Goal: Information Seeking & Learning: Learn about a topic

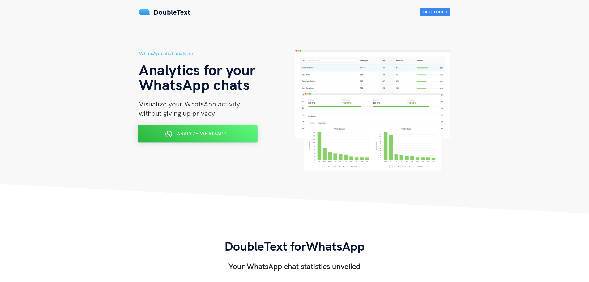
click at [236, 136] on div "Analyze WhatsApp" at bounding box center [197, 134] width 98 height 10
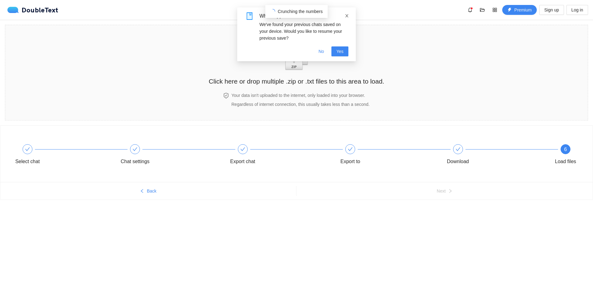
click at [347, 16] on icon "close" at bounding box center [347, 15] width 3 height 3
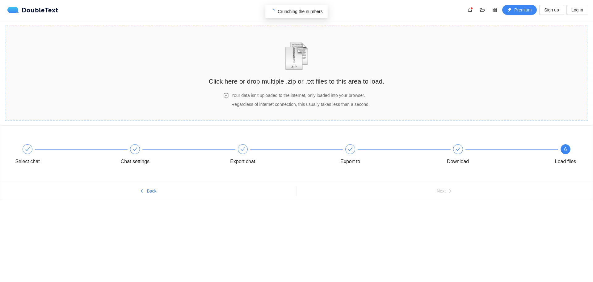
click at [330, 57] on div "Click here or drop multiple .zip or .txt files to this area to load." at bounding box center [297, 58] width 176 height 55
click at [389, 8] on div "DoubleText Premium Sign up Log in" at bounding box center [297, 10] width 581 height 10
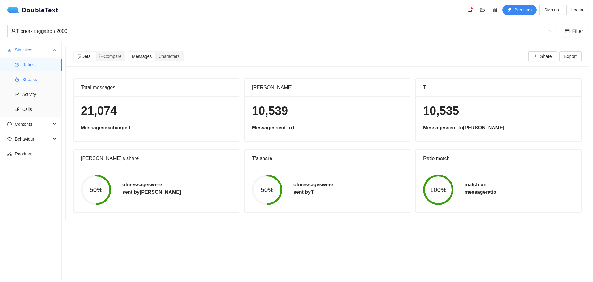
click at [39, 78] on span "Streaks" at bounding box center [39, 79] width 35 height 12
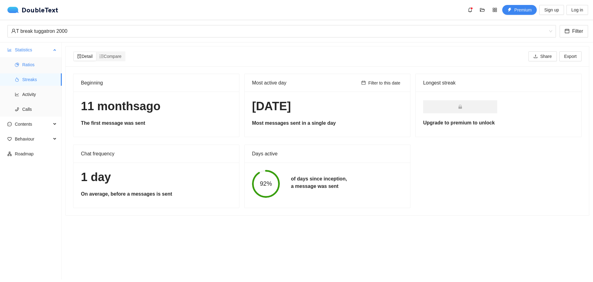
click at [34, 63] on span "Ratios" at bounding box center [39, 64] width 35 height 12
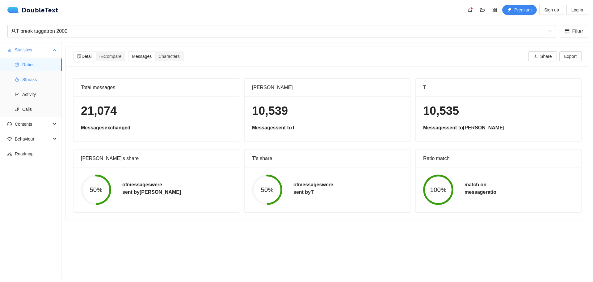
click at [38, 78] on span "Streaks" at bounding box center [39, 79] width 35 height 12
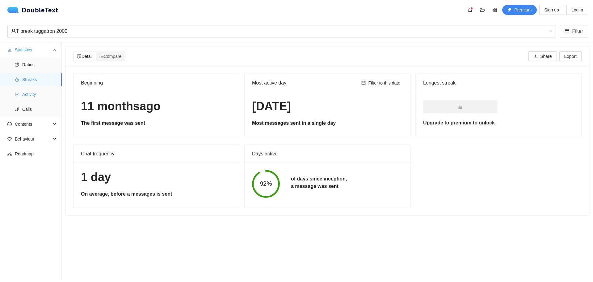
click at [33, 96] on span "Activity" at bounding box center [39, 94] width 35 height 12
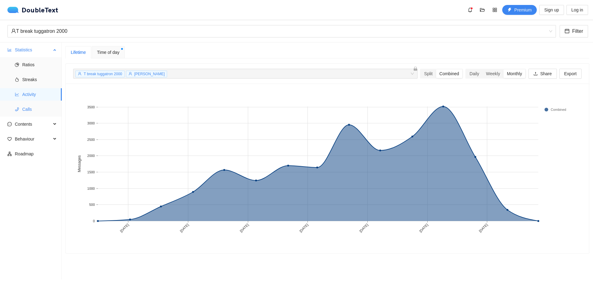
click at [51, 108] on span "Calls" at bounding box center [39, 109] width 35 height 12
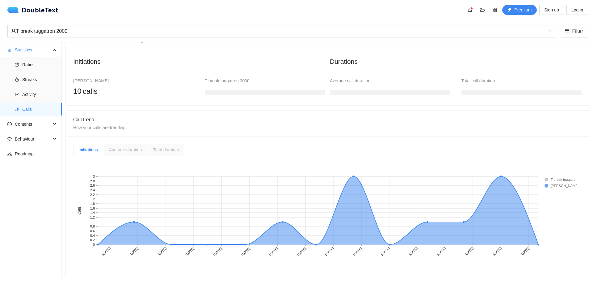
scroll to position [62, 0]
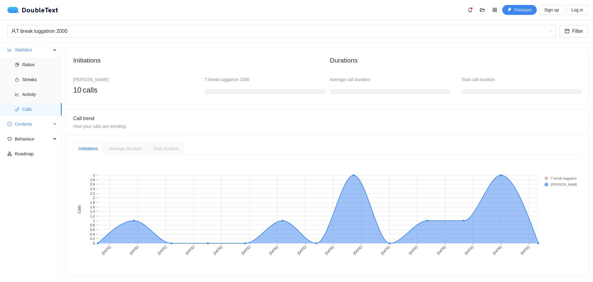
click at [33, 128] on span "Contents" at bounding box center [33, 124] width 36 height 12
click at [43, 138] on span "Word Cloud" at bounding box center [39, 139] width 35 height 12
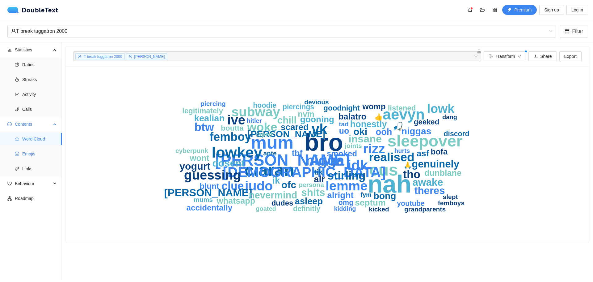
click at [39, 155] on span "Emojis" at bounding box center [39, 153] width 35 height 12
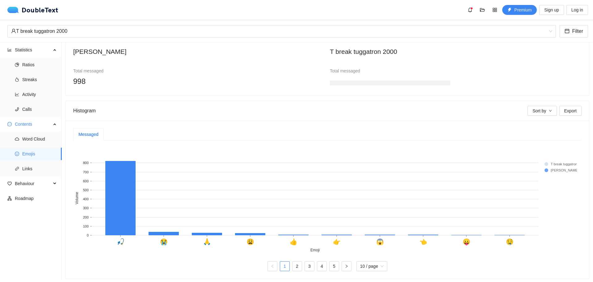
scroll to position [62, 0]
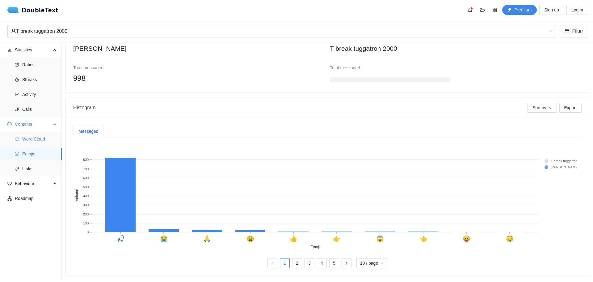
click at [51, 136] on span "Word Cloud" at bounding box center [39, 139] width 35 height 12
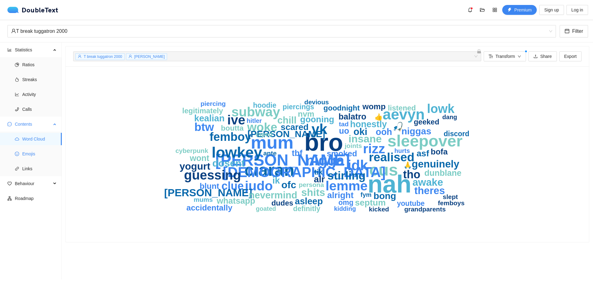
click at [44, 149] on span "Emojis" at bounding box center [39, 153] width 35 height 12
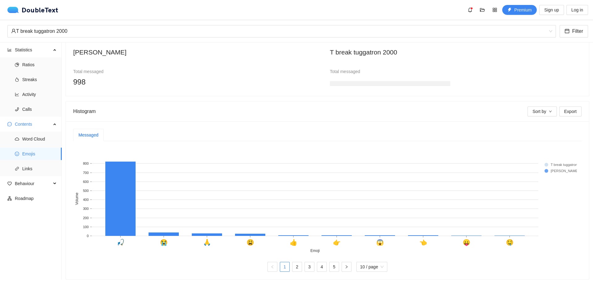
scroll to position [66, 0]
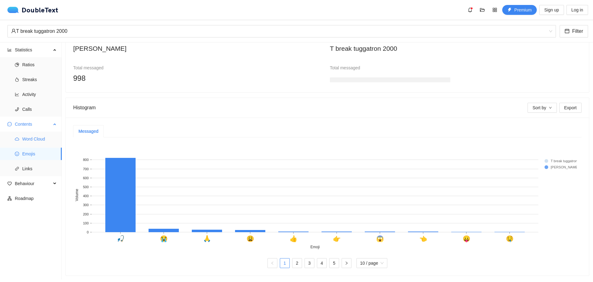
click at [43, 140] on span "Word Cloud" at bounding box center [39, 139] width 35 height 12
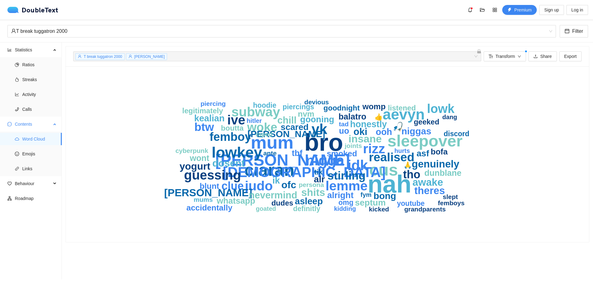
click at [46, 160] on ul "Word Cloud Emojis Links" at bounding box center [31, 153] width 62 height 45
click at [46, 168] on span "Links" at bounding box center [39, 168] width 35 height 12
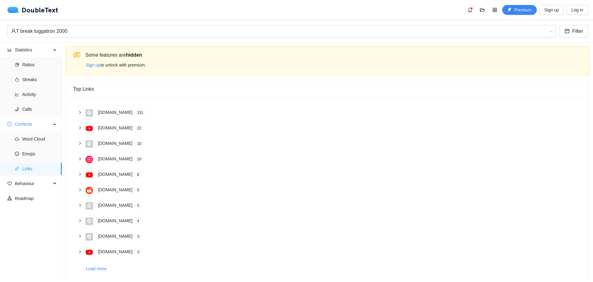
drag, startPoint x: 57, startPoint y: 161, endPoint x: 252, endPoint y: 153, distance: 194.6
click at [237, 153] on div "music.youtube.com 10" at bounding box center [327, 158] width 509 height 15
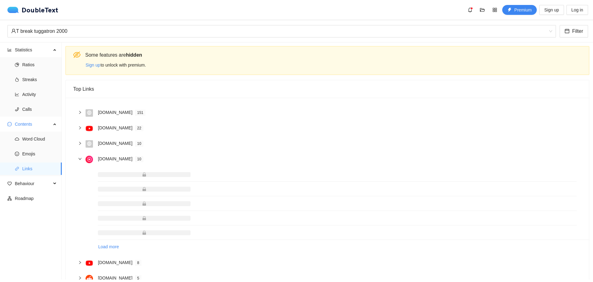
click at [81, 161] on div at bounding box center [81, 158] width 7 height 7
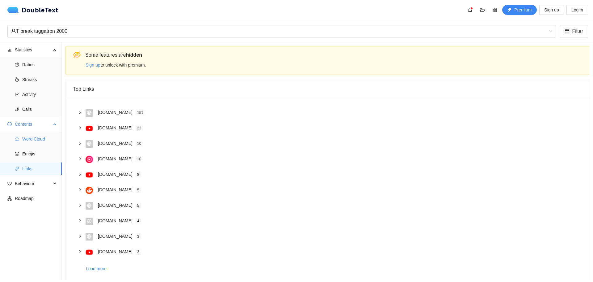
click at [46, 140] on span "Word Cloud" at bounding box center [39, 139] width 35 height 12
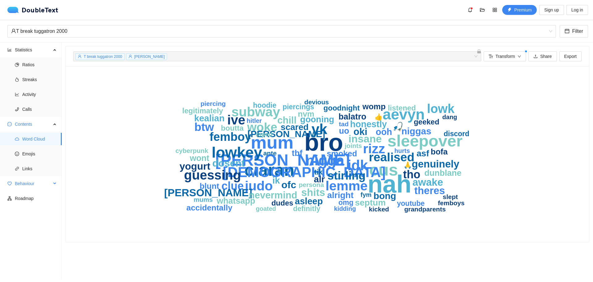
click at [38, 182] on span "Behaviour" at bounding box center [33, 183] width 36 height 12
drag, startPoint x: 42, startPoint y: 197, endPoint x: 51, endPoint y: 198, distance: 9.0
click at [43, 197] on span "Engagement" at bounding box center [39, 198] width 35 height 12
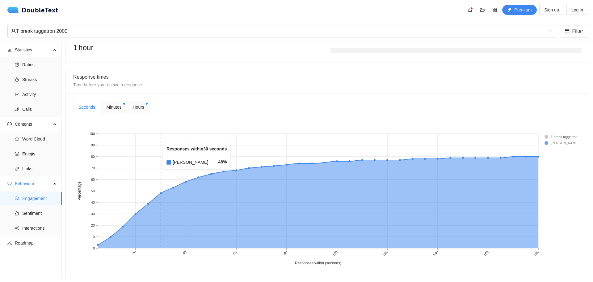
scroll to position [216, 0]
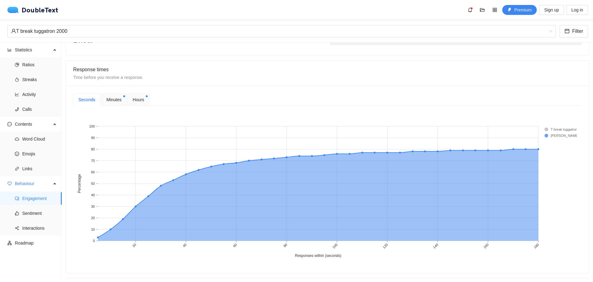
click at [116, 101] on span "Minutes" at bounding box center [113, 99] width 15 height 7
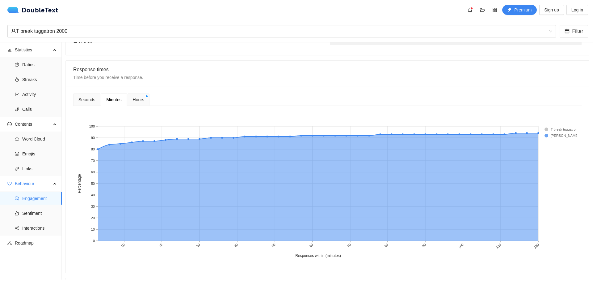
click at [138, 100] on span "Hours" at bounding box center [138, 99] width 11 height 7
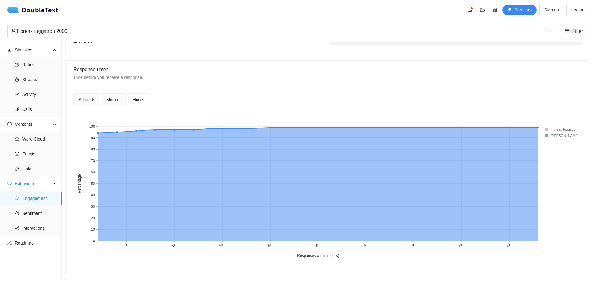
click at [113, 99] on span "Minutes" at bounding box center [113, 99] width 15 height 4
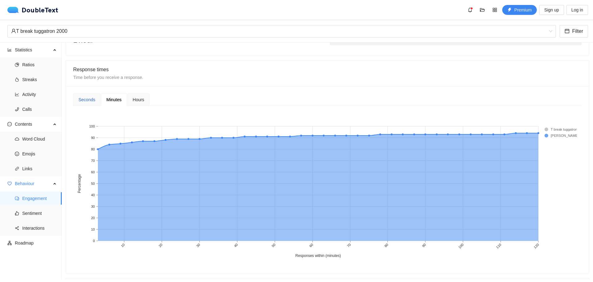
click at [90, 102] on div "Seconds" at bounding box center [87, 99] width 17 height 7
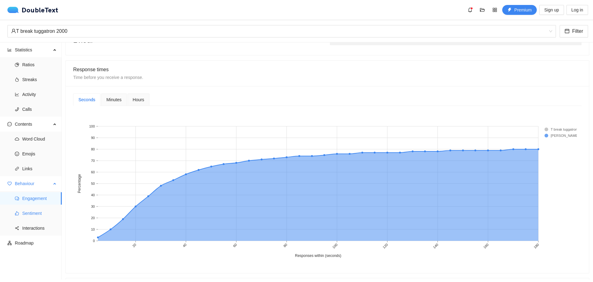
drag, startPoint x: 35, startPoint y: 207, endPoint x: 50, endPoint y: 208, distance: 15.5
click at [36, 208] on span "Sentiment" at bounding box center [39, 213] width 35 height 12
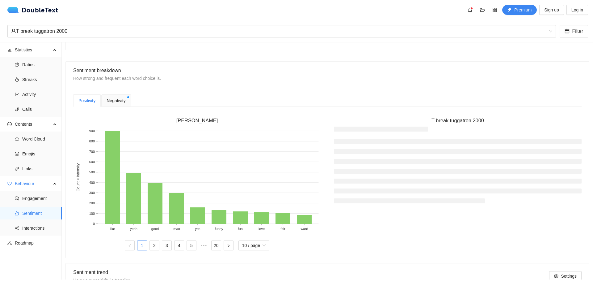
scroll to position [124, 0]
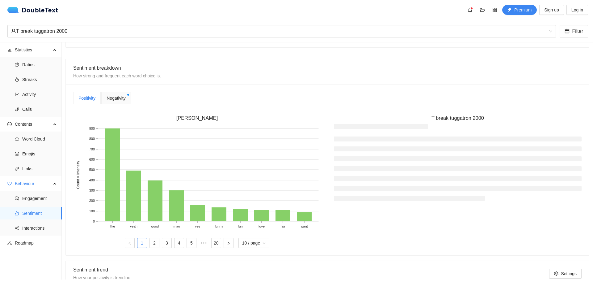
click at [118, 100] on span "Negativity" at bounding box center [116, 98] width 19 height 7
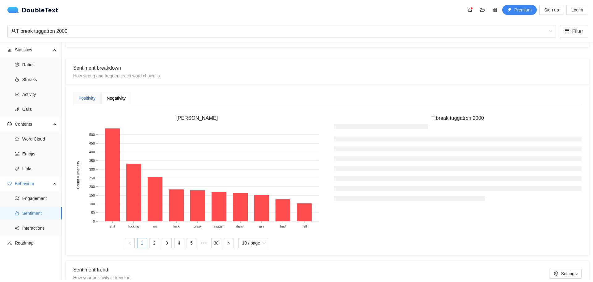
click at [91, 99] on div "Positivity" at bounding box center [87, 98] width 17 height 7
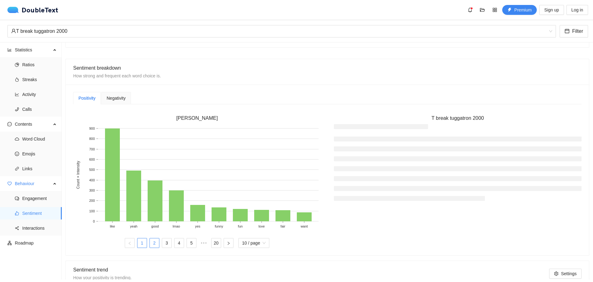
click at [156, 243] on link "2" at bounding box center [154, 242] width 9 height 9
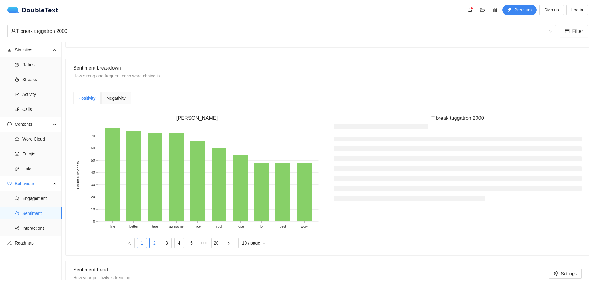
click at [138, 243] on link "1" at bounding box center [142, 242] width 9 height 9
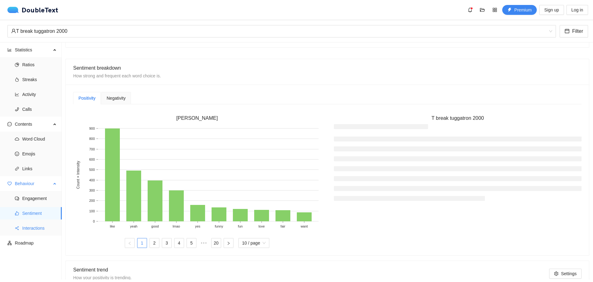
click at [42, 230] on span "Interactions" at bounding box center [39, 228] width 35 height 12
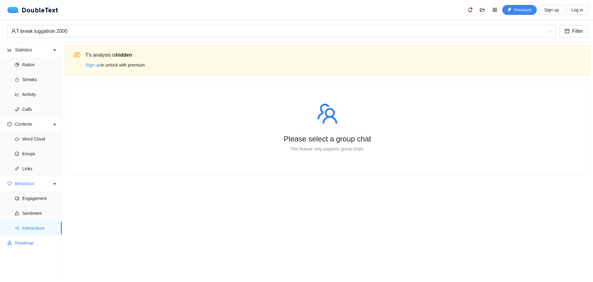
click at [35, 241] on span "Roadmap" at bounding box center [36, 242] width 42 height 12
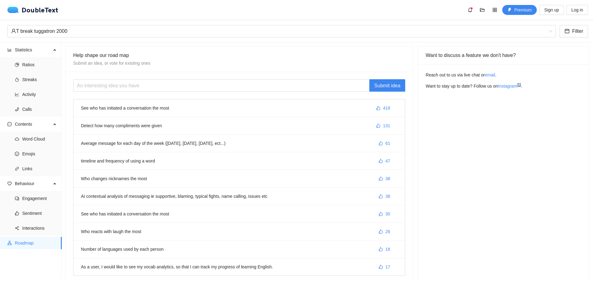
drag, startPoint x: 211, startPoint y: 117, endPoint x: 277, endPoint y: 39, distance: 101.7
click at [277, 39] on div "T break tuggatron 2000 Filter" at bounding box center [296, 31] width 593 height 22
click at [27, 79] on span "Streaks" at bounding box center [39, 79] width 35 height 12
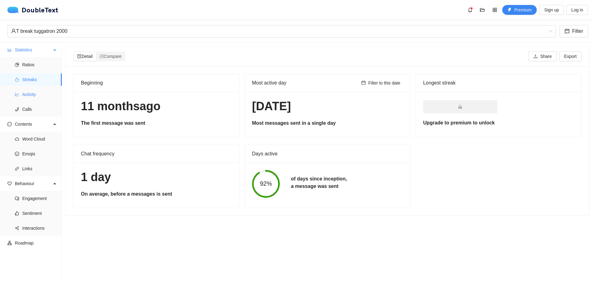
click at [43, 94] on span "Activity" at bounding box center [39, 94] width 35 height 12
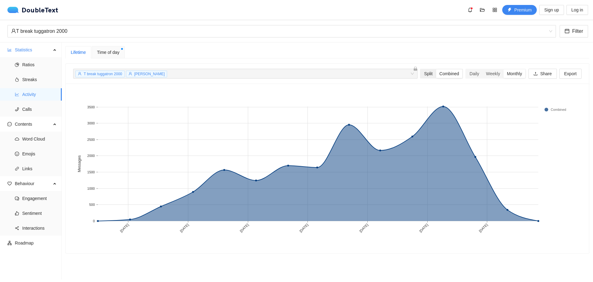
click at [424, 73] on div "Split" at bounding box center [428, 73] width 15 height 9
click at [421, 69] on input "Split" at bounding box center [421, 69] width 0 height 0
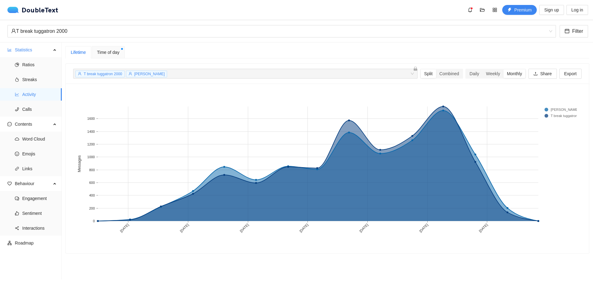
drag, startPoint x: 249, startPoint y: 86, endPoint x: 418, endPoint y: 93, distance: 169.5
click at [402, 98] on rect at bounding box center [325, 168] width 504 height 155
click at [33, 155] on span "Emojis" at bounding box center [39, 153] width 35 height 12
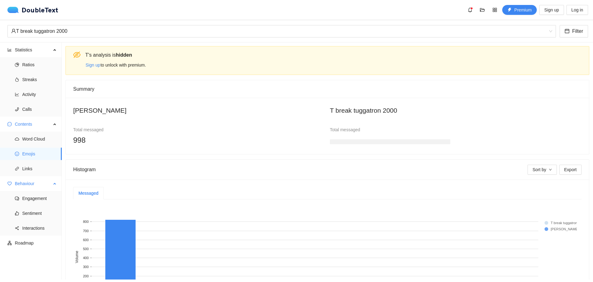
click at [41, 186] on span "Behaviour" at bounding box center [33, 183] width 36 height 12
click at [37, 121] on span "Contents" at bounding box center [33, 124] width 36 height 12
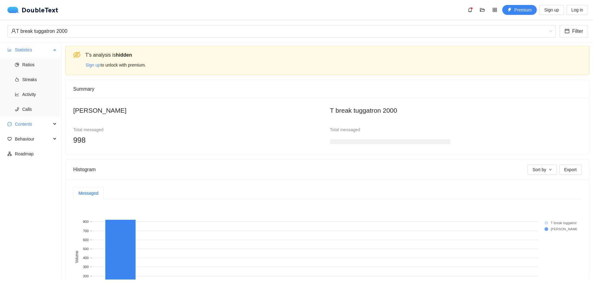
click at [43, 50] on span "Statistics" at bounding box center [33, 50] width 36 height 12
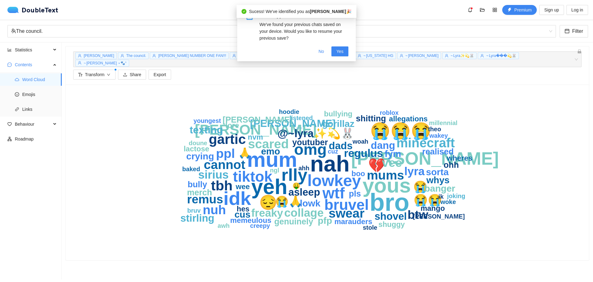
click at [350, 15] on div "WhatsApp chats found We've found your previous chats saved on your device. Woul…" at bounding box center [296, 34] width 119 height 54
click at [348, 17] on icon "close" at bounding box center [347, 16] width 4 height 4
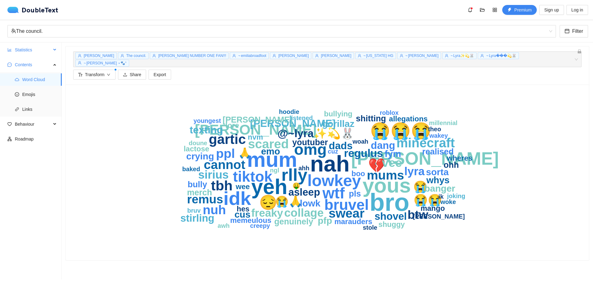
click at [45, 55] on span "Statistics" at bounding box center [33, 50] width 36 height 12
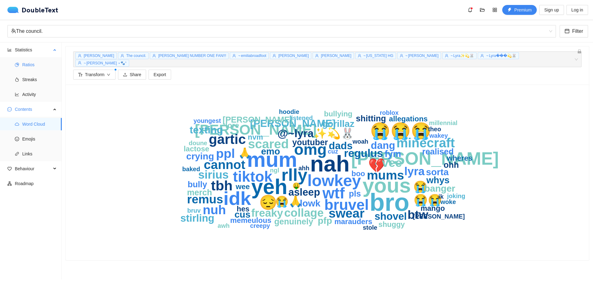
click at [45, 66] on span "Ratios" at bounding box center [39, 64] width 35 height 12
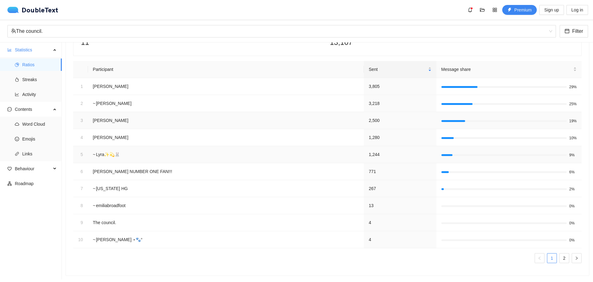
scroll to position [57, 0]
click at [35, 76] on span "Streaks" at bounding box center [39, 79] width 35 height 12
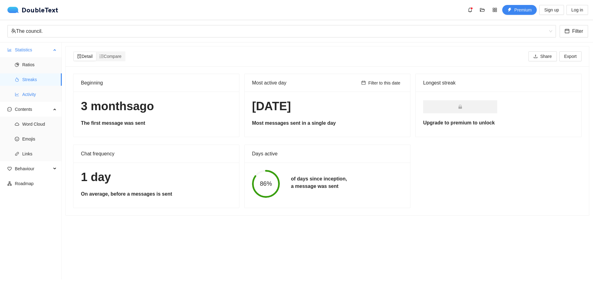
click at [35, 91] on span "Activity" at bounding box center [39, 94] width 35 height 12
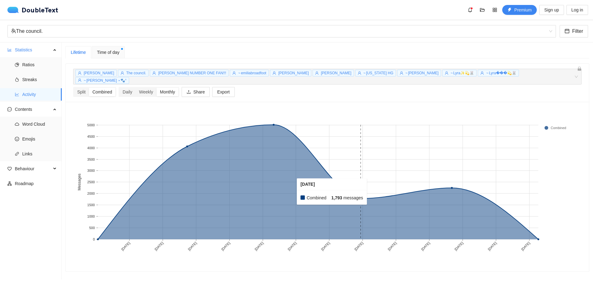
drag, startPoint x: 384, startPoint y: 194, endPoint x: 430, endPoint y: 191, distance: 46.4
click at [388, 194] on rect at bounding box center [362, 182] width 89 height 114
click at [39, 123] on span "Word Cloud" at bounding box center [39, 124] width 35 height 12
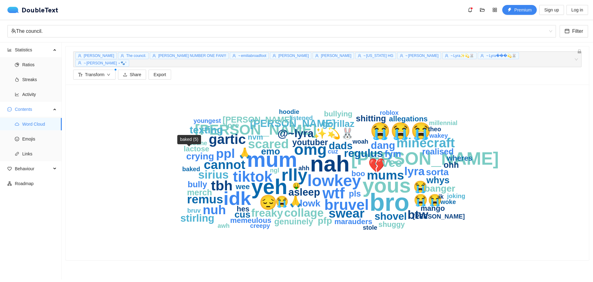
click at [187, 165] on text "baked" at bounding box center [191, 168] width 18 height 7
click at [85, 56] on span "[PERSON_NAME]" at bounding box center [99, 55] width 31 height 4
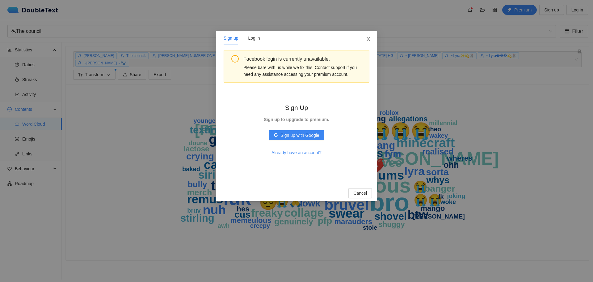
click at [372, 39] on span "Close" at bounding box center [368, 39] width 17 height 17
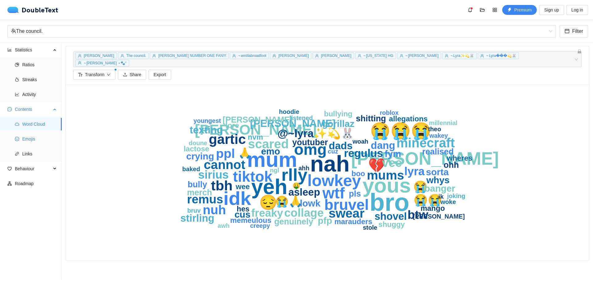
click at [47, 142] on span "Emojis" at bounding box center [39, 139] width 35 height 12
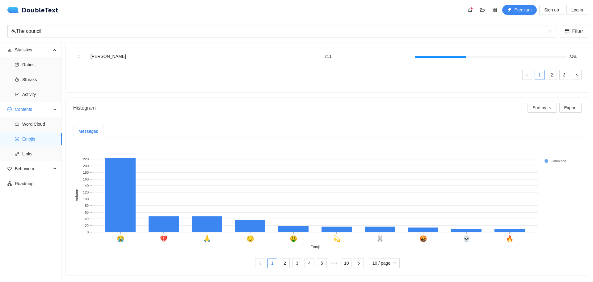
scroll to position [113, 0]
click at [34, 154] on span "Links" at bounding box center [39, 153] width 35 height 12
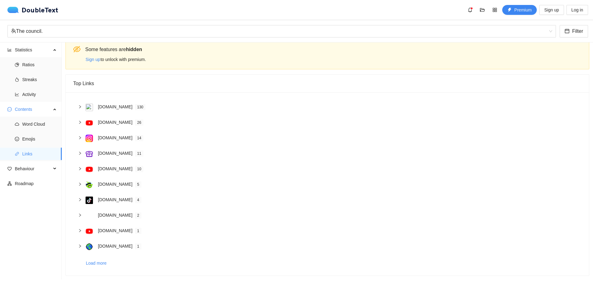
scroll to position [10, 0]
click at [34, 170] on span "Behaviour" at bounding box center [33, 168] width 36 height 12
click at [25, 168] on span "Behaviour" at bounding box center [33, 168] width 36 height 12
click at [40, 165] on span "Behaviour" at bounding box center [33, 168] width 36 height 12
click at [40, 182] on span "Interactions" at bounding box center [39, 183] width 35 height 12
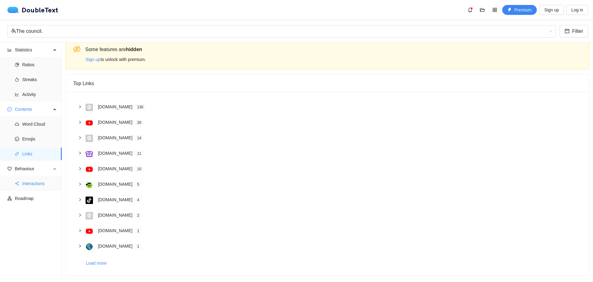
scroll to position [4, 0]
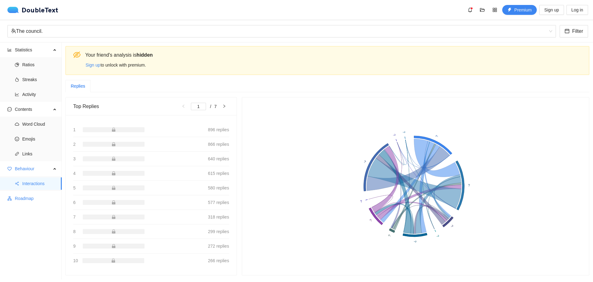
click at [39, 197] on span "Roadmap" at bounding box center [36, 198] width 42 height 12
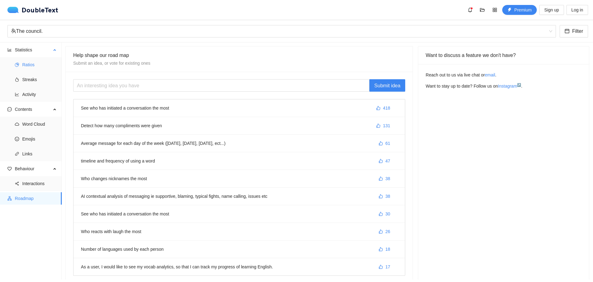
click at [43, 62] on span "Ratios" at bounding box center [39, 64] width 35 height 12
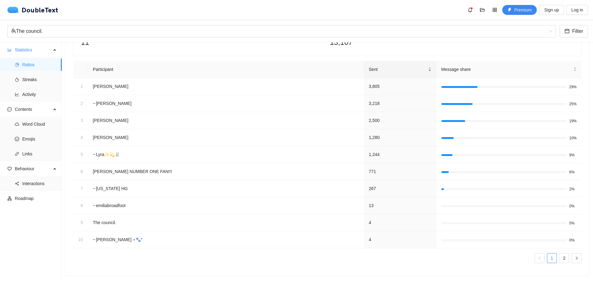
scroll to position [57, 0]
click at [563, 255] on link "2" at bounding box center [564, 257] width 9 height 9
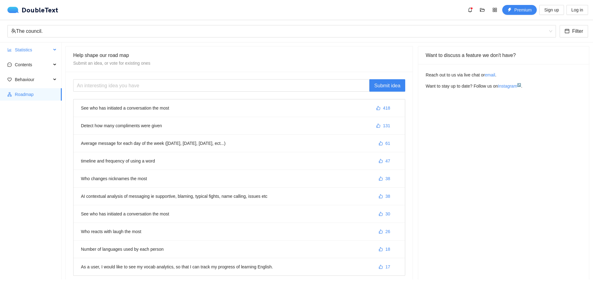
click at [31, 52] on span "Statistics" at bounding box center [33, 50] width 36 height 12
click at [31, 64] on span "Ratios" at bounding box center [39, 64] width 35 height 12
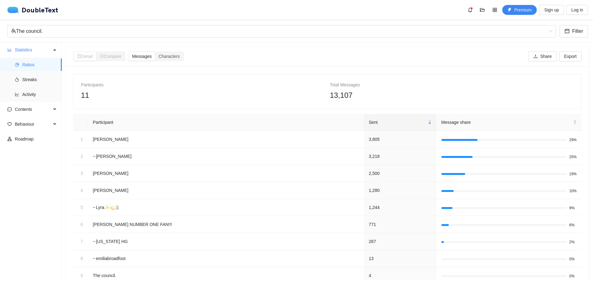
click at [212, 90] on div "11" at bounding box center [203, 95] width 244 height 12
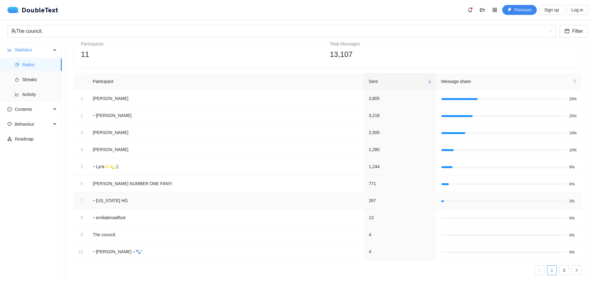
scroll to position [57, 0]
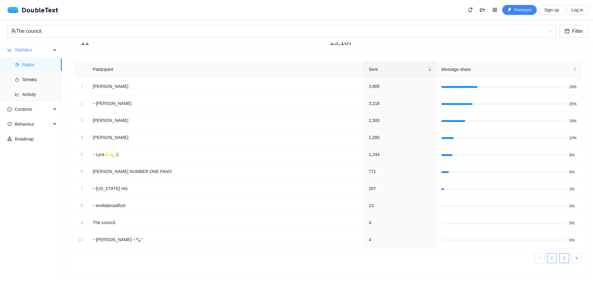
click at [560, 253] on link "2" at bounding box center [564, 257] width 9 height 9
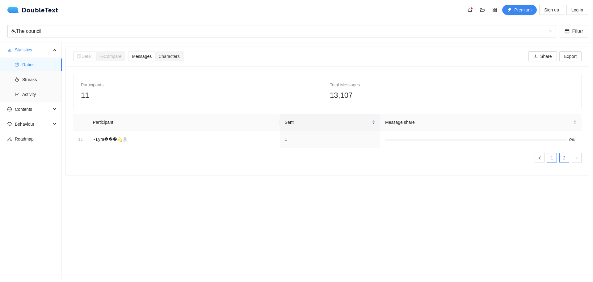
click at [548, 154] on link "1" at bounding box center [552, 157] width 9 height 9
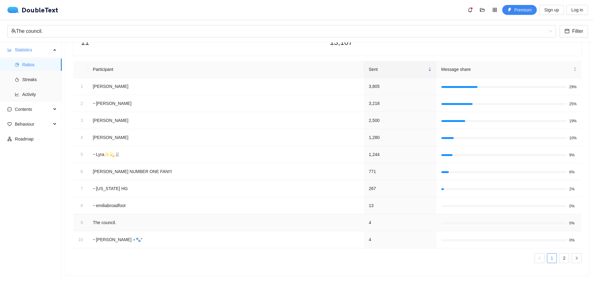
scroll to position [57, 0]
click at [125, 28] on div "The council." at bounding box center [279, 31] width 536 height 12
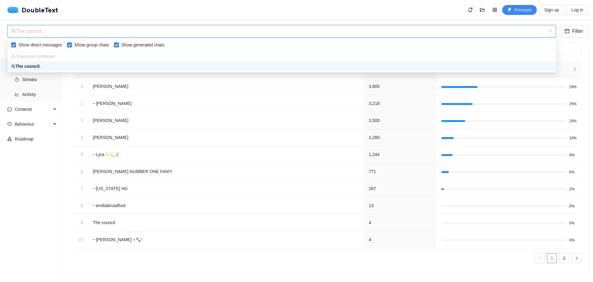
click at [132, 12] on div "DoubleText Premium Sign up Log in" at bounding box center [297, 10] width 581 height 10
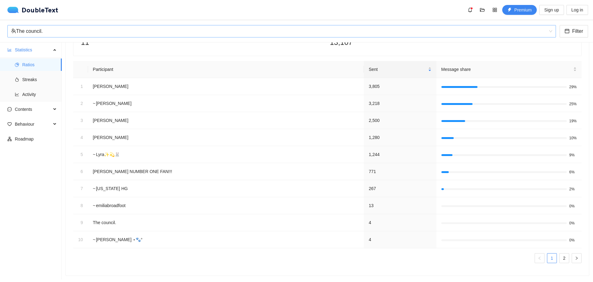
click at [58, 34] on div "The council." at bounding box center [279, 31] width 536 height 12
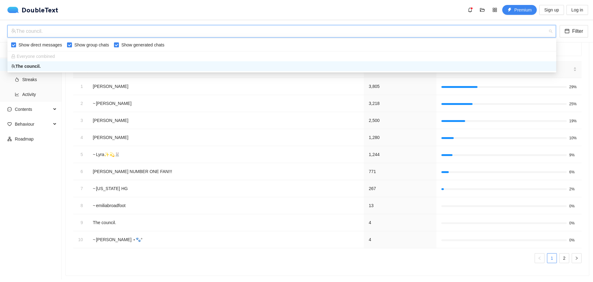
click at [138, 11] on div "DoubleText Premium Sign up Log in" at bounding box center [297, 10] width 581 height 10
